Goal: Complete application form

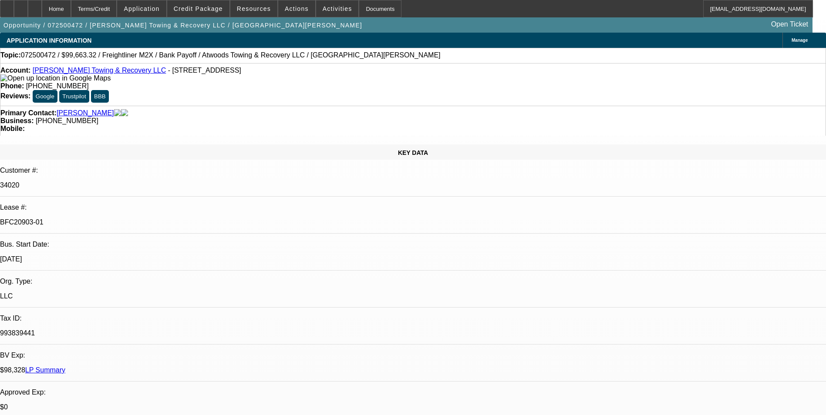
select select "0"
select select "2"
select select "0"
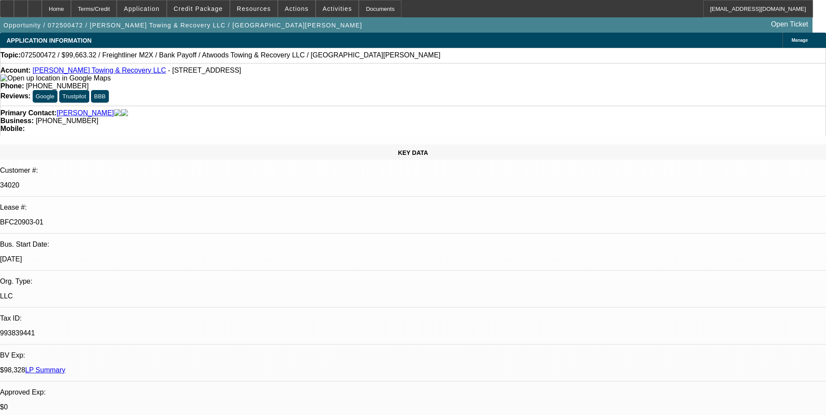
select select "0"
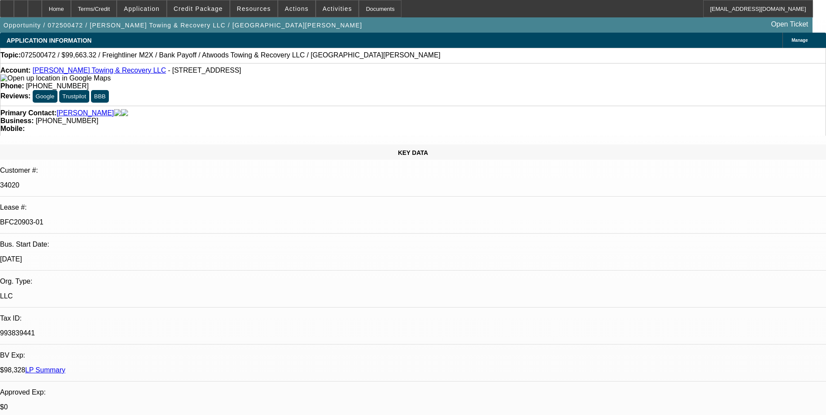
select select "2"
select select "0"
select select "1"
select select "2"
select select "6"
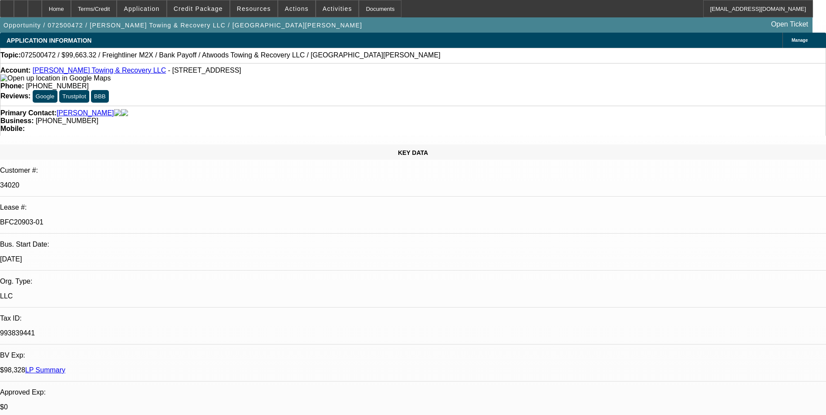
select select "1"
select select "6"
select select "1"
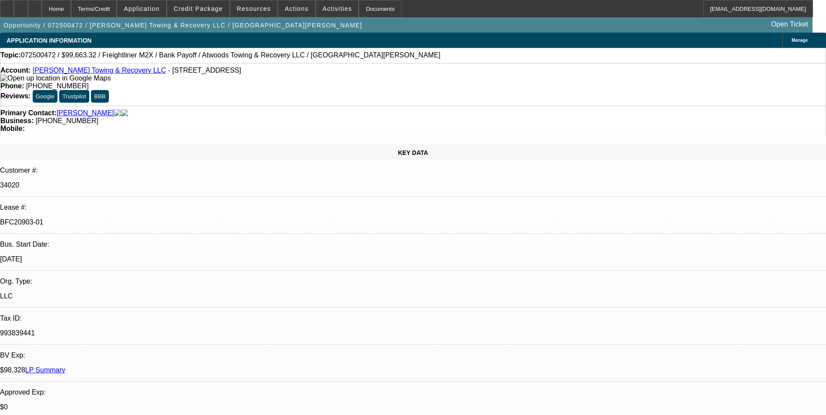
select select "6"
select select "1"
select select "2"
select select "6"
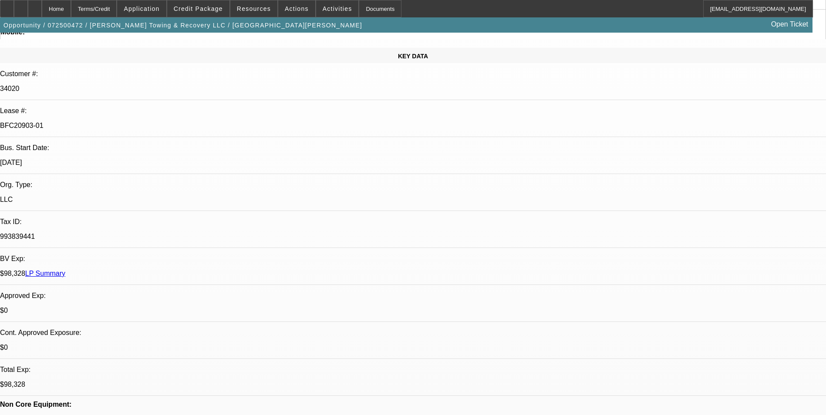
scroll to position [87, 0]
